Goal: Information Seeking & Learning: Check status

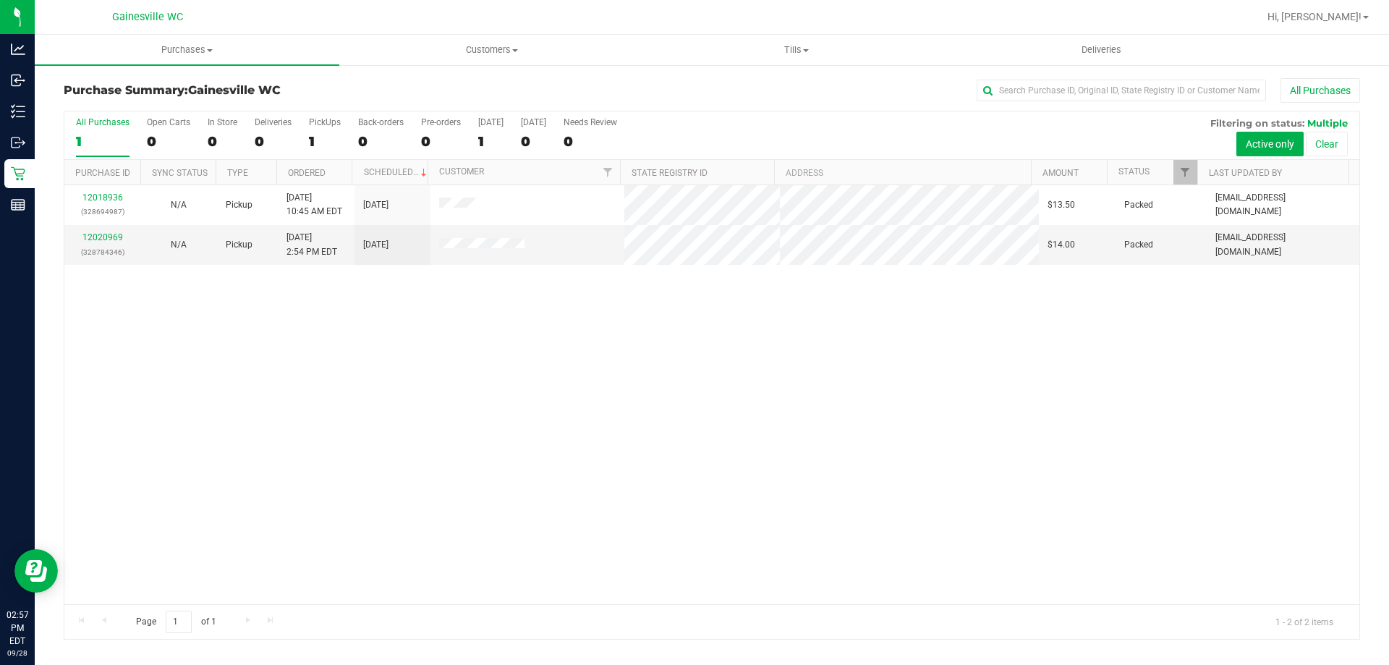
drag, startPoint x: 611, startPoint y: 74, endPoint x: 601, endPoint y: 74, distance: 10.1
click at [611, 74] on div "Purchase Summary: [GEOGRAPHIC_DATA] WC All Purchases All Purchases 1 Open Carts…" at bounding box center [712, 359] width 1354 height 590
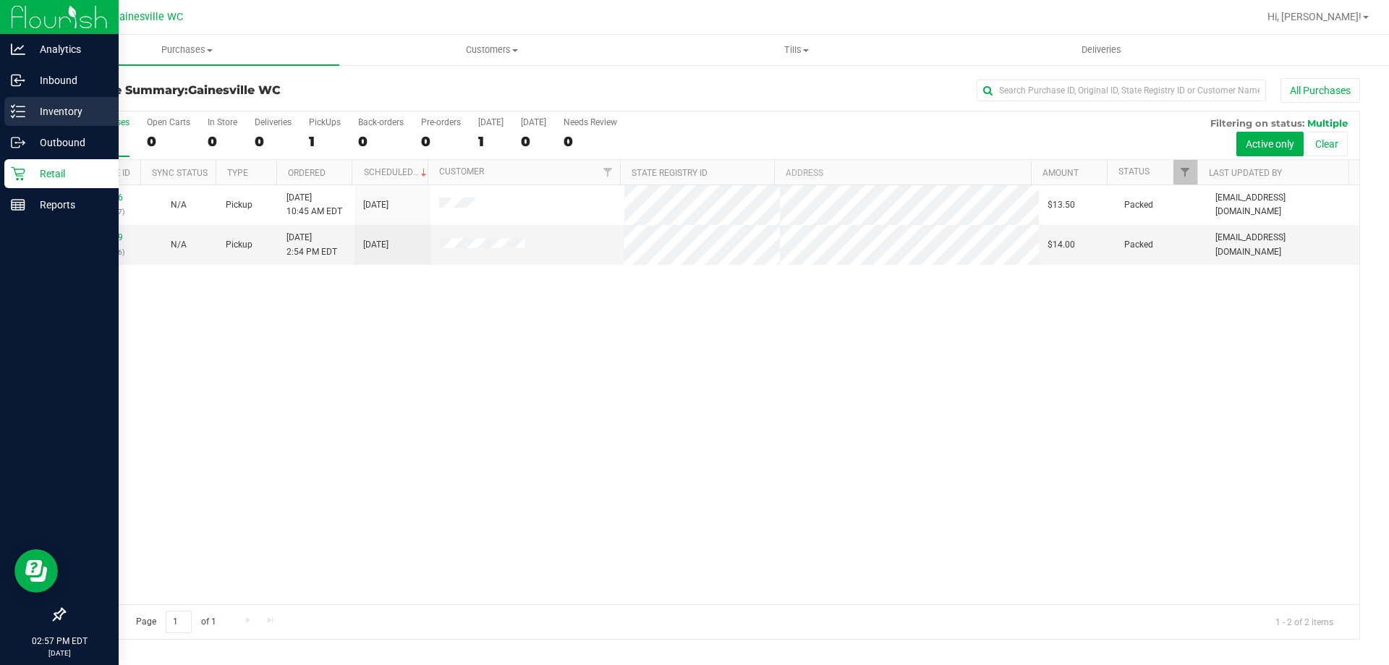
click at [72, 114] on p "Inventory" at bounding box center [68, 111] width 87 height 17
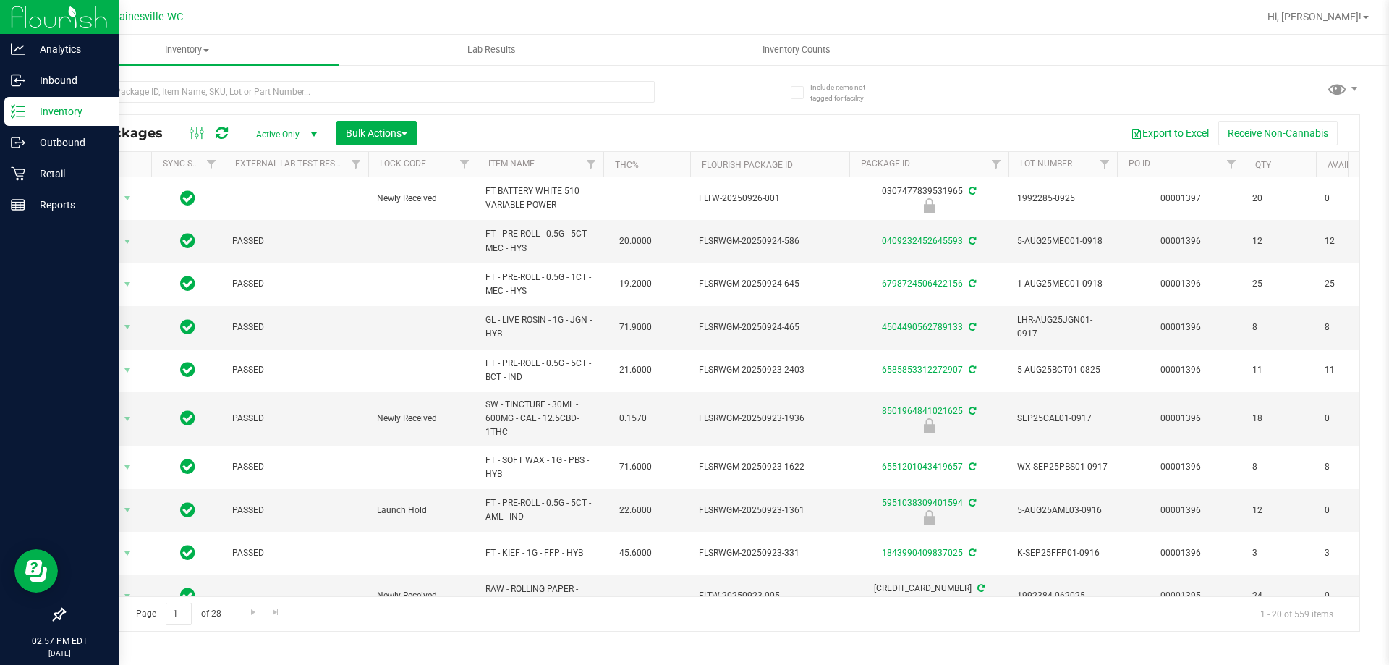
click at [562, 157] on th "Item Name" at bounding box center [540, 164] width 127 height 25
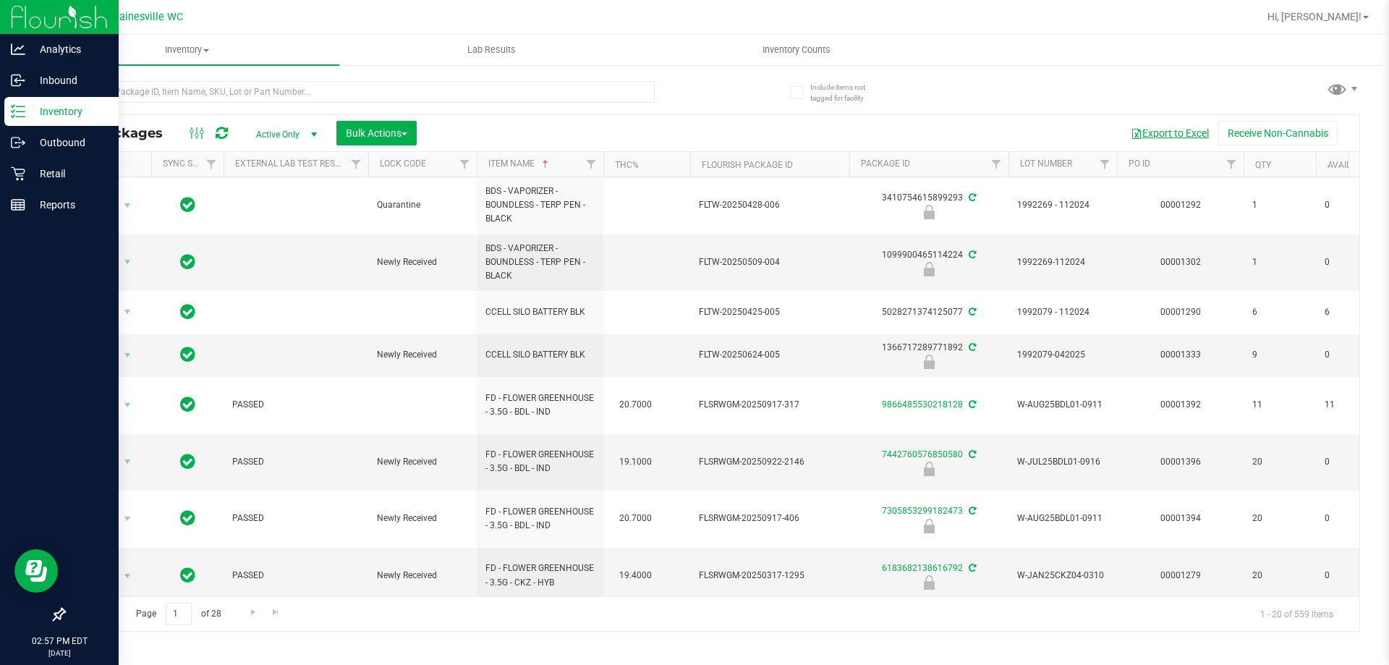
click at [1168, 132] on button "Export to Excel" at bounding box center [1169, 133] width 97 height 25
drag, startPoint x: 683, startPoint y: 120, endPoint x: 747, endPoint y: 119, distance: 64.4
click at [683, 118] on div "All Packages Active Only Active Only Lab Samples Locked All External Internal B…" at bounding box center [711, 133] width 1295 height 36
click at [40, 177] on p "Retail" at bounding box center [68, 173] width 87 height 17
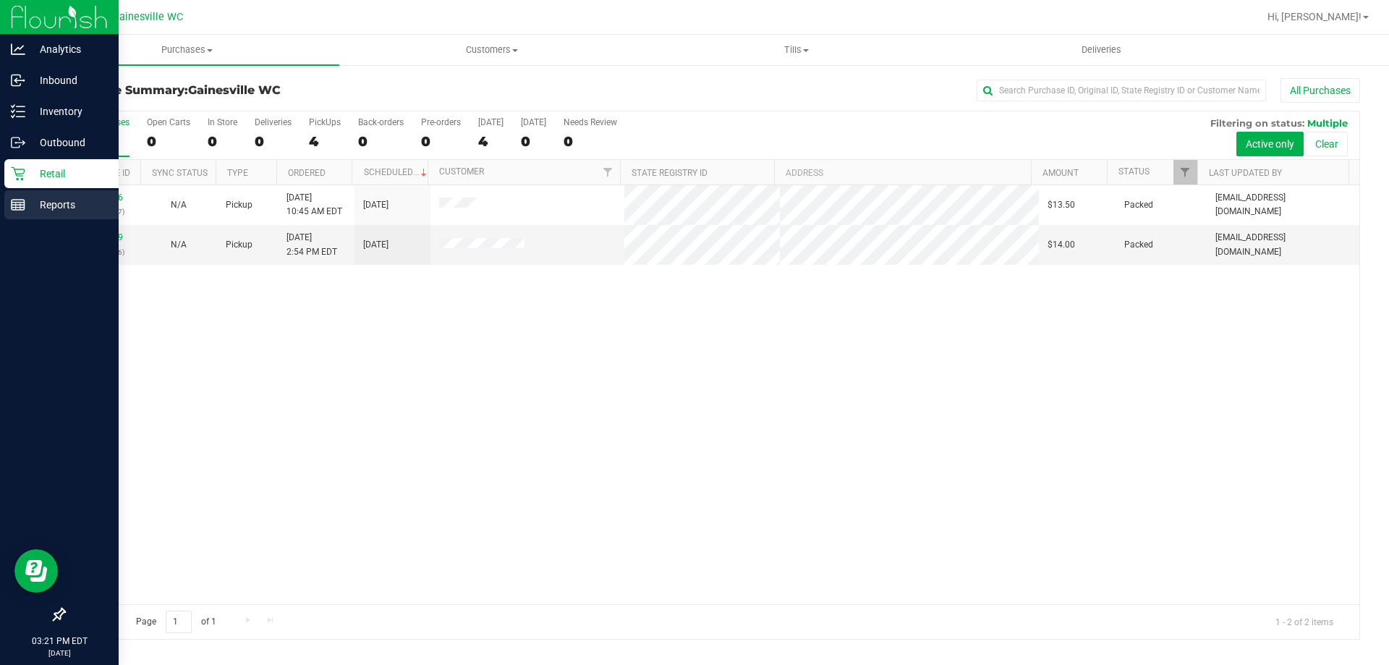
click at [56, 205] on p "Reports" at bounding box center [68, 204] width 87 height 17
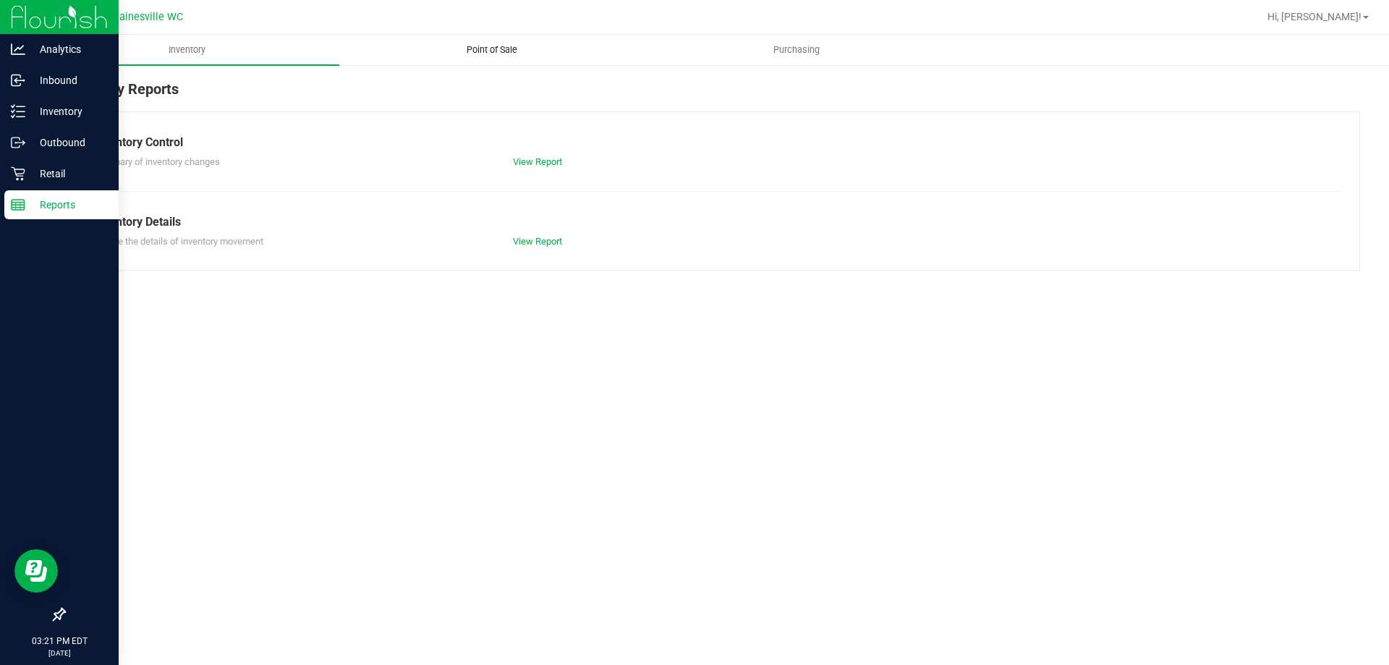
click at [526, 61] on uib-tab-heading "Point of Sale" at bounding box center [491, 49] width 303 height 29
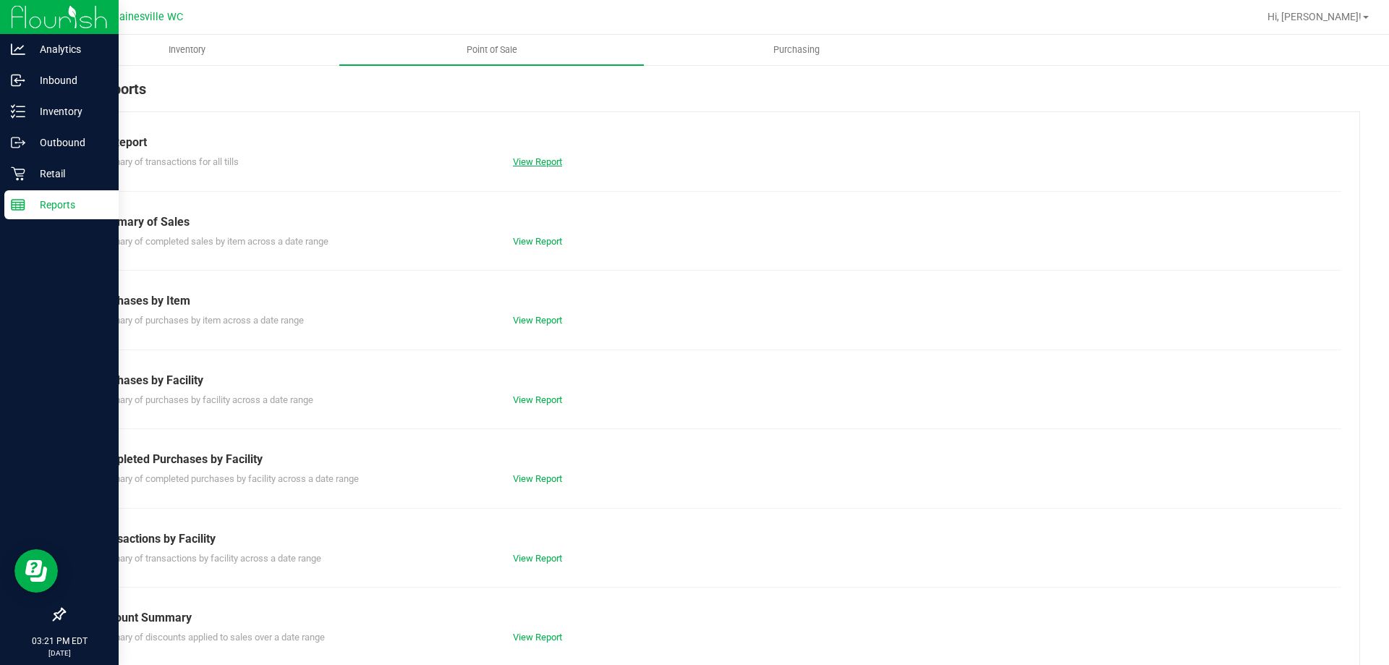
click at [548, 157] on link "View Report" at bounding box center [537, 161] width 49 height 11
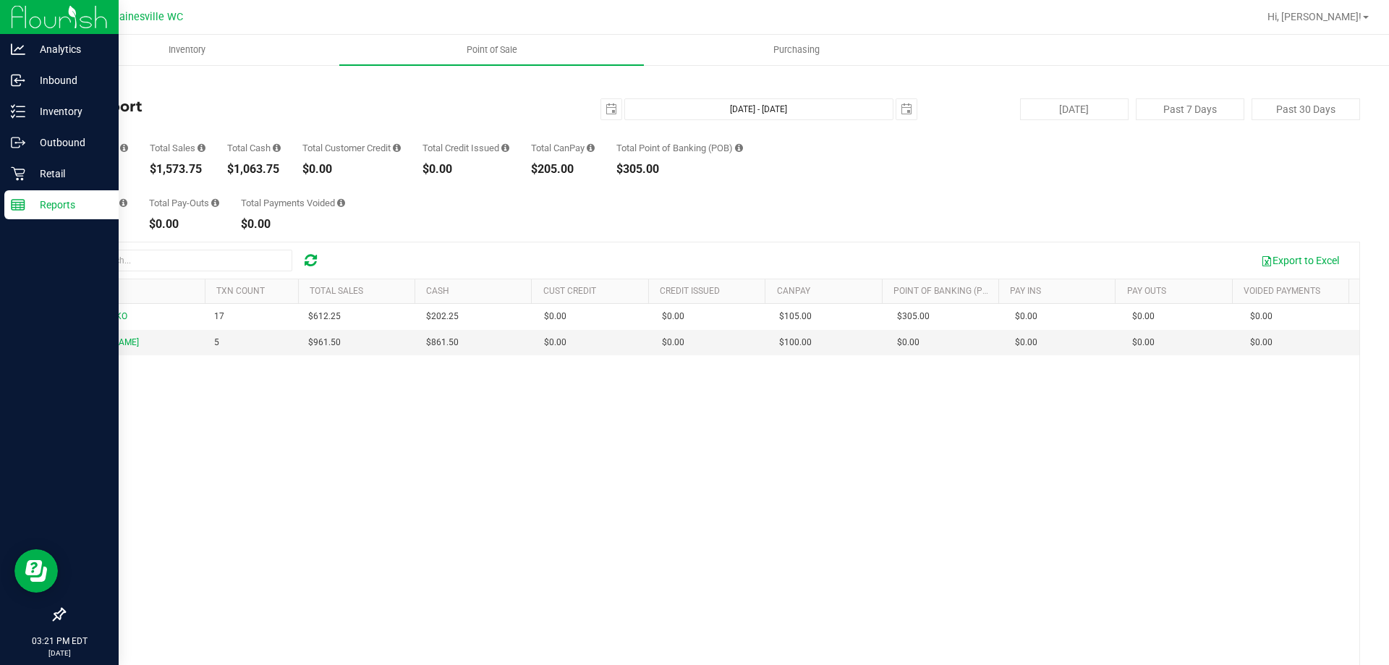
click at [564, 208] on div "Total Pay-Ins $0.00 Total Pay-Outs $0.00 Total Payments Voided $0.00" at bounding box center [712, 202] width 1296 height 55
click at [545, 610] on div "GABI-GRECKO 17 $612.25 $202.25 $0.00 $0.00 $0.00 $105.00 $0.00 $305.00 $0.00 $0…" at bounding box center [711, 513] width 1295 height 419
drag, startPoint x: 716, startPoint y: 169, endPoint x: 701, endPoint y: 171, distance: 15.5
click at [715, 169] on div "$305.00" at bounding box center [679, 169] width 127 height 12
drag, startPoint x: 365, startPoint y: 104, endPoint x: 333, endPoint y: 99, distance: 32.2
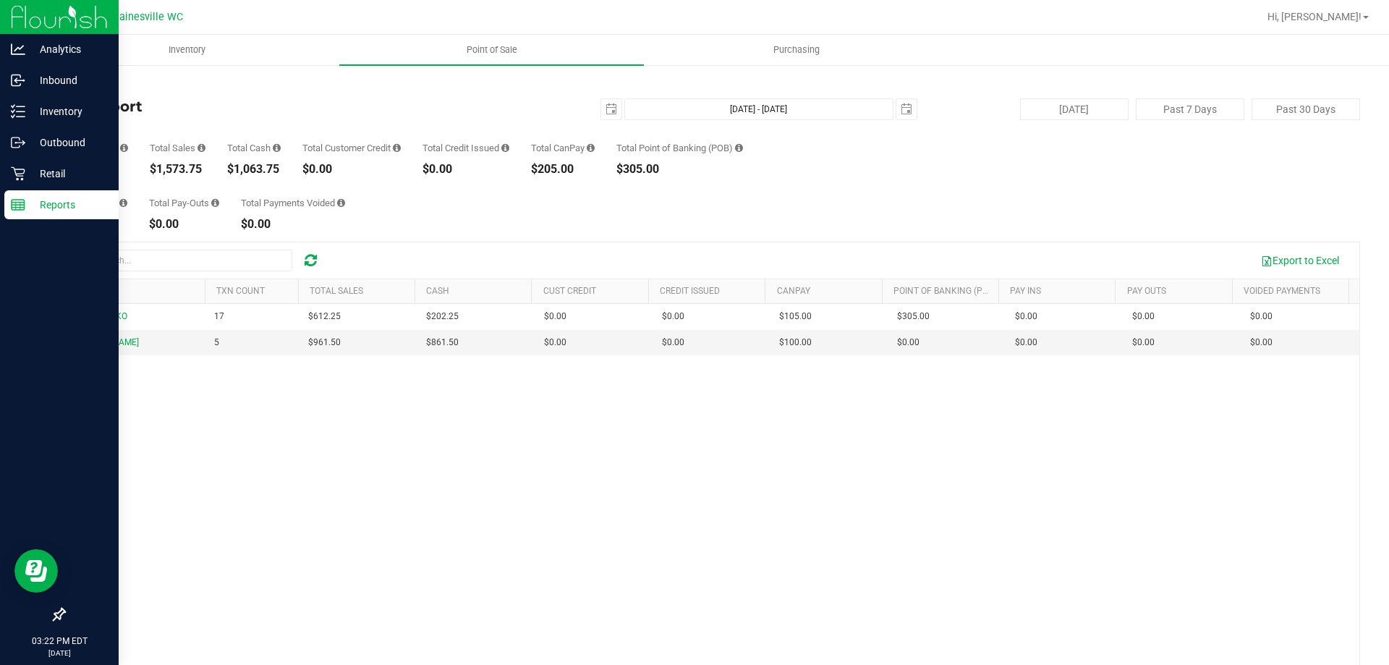
click at [365, 99] on h4 "Till Report" at bounding box center [280, 106] width 432 height 16
drag, startPoint x: 31, startPoint y: 178, endPoint x: 20, endPoint y: 179, distance: 10.9
click at [30, 179] on p "Retail" at bounding box center [68, 173] width 87 height 17
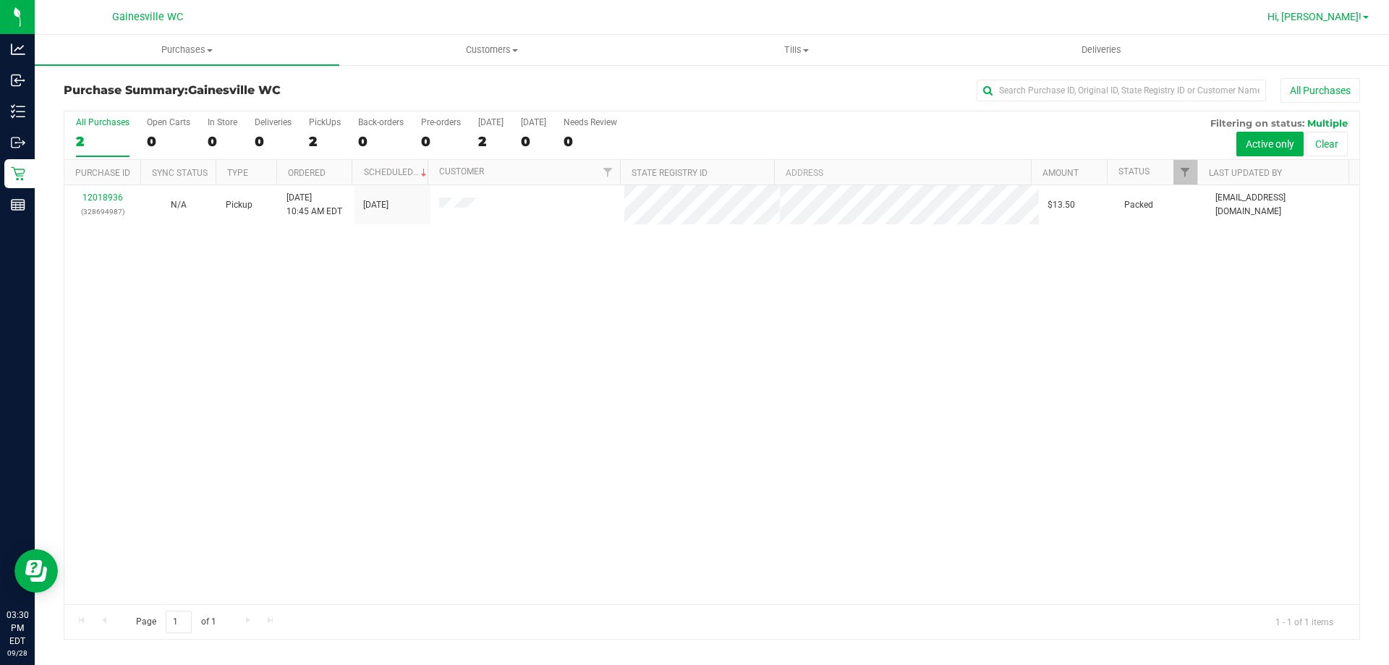
click at [1364, 17] on span at bounding box center [1366, 17] width 6 height 3
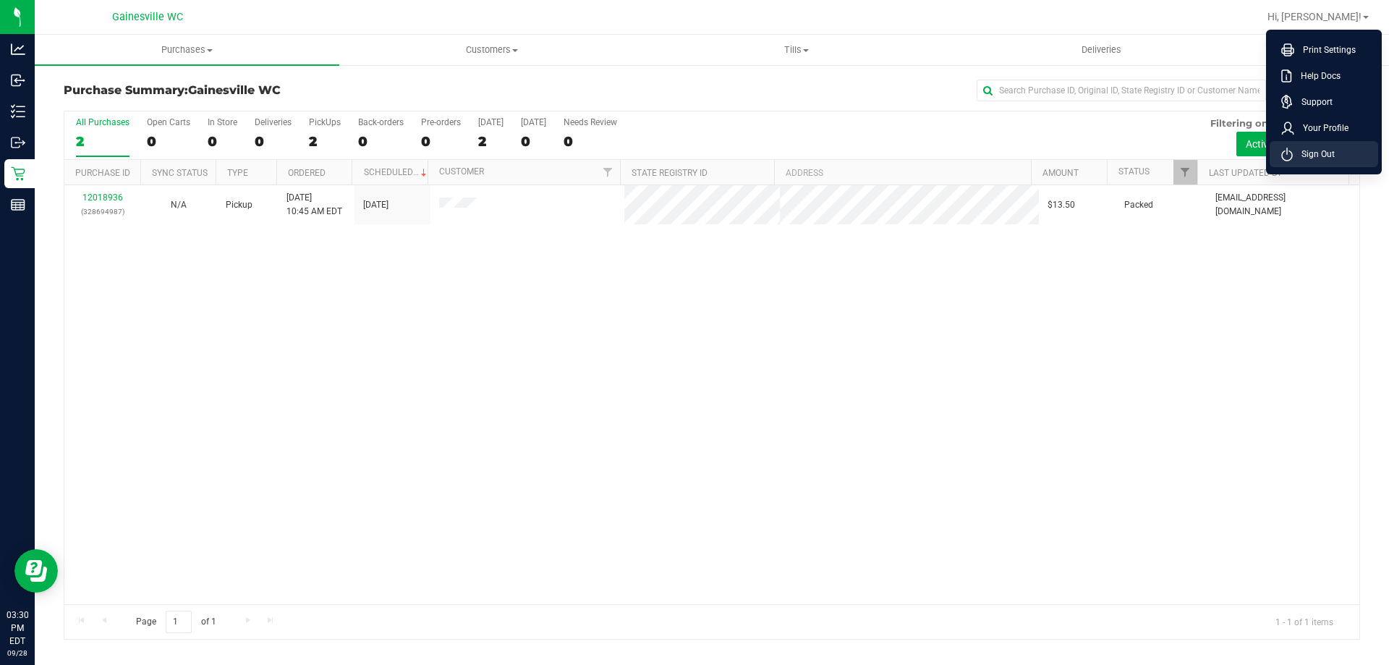
click at [1331, 161] on span "Sign Out" at bounding box center [1314, 154] width 42 height 14
